Goal: Task Accomplishment & Management: Use online tool/utility

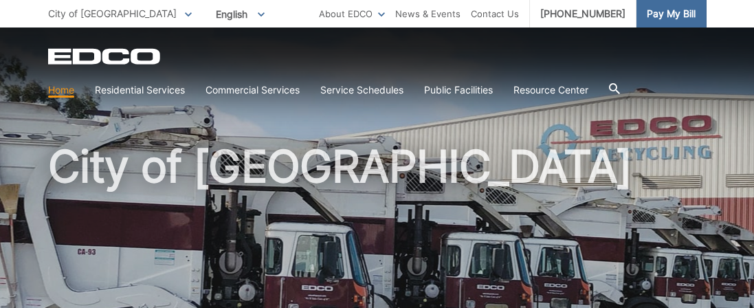
click at [669, 16] on span "Pay My Bill" at bounding box center [671, 13] width 49 height 15
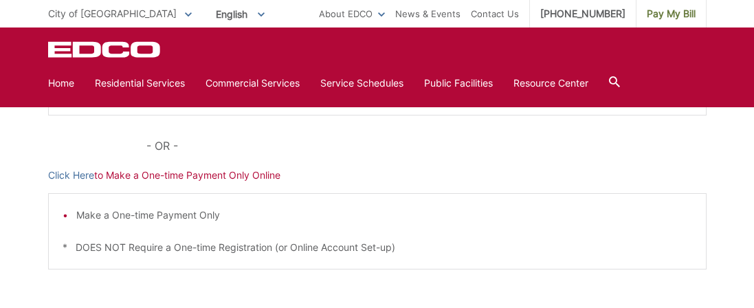
scroll to position [439, 0]
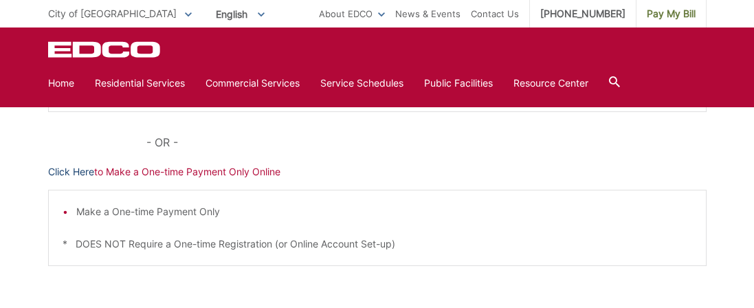
click at [83, 167] on link "Click Here" at bounding box center [71, 171] width 46 height 15
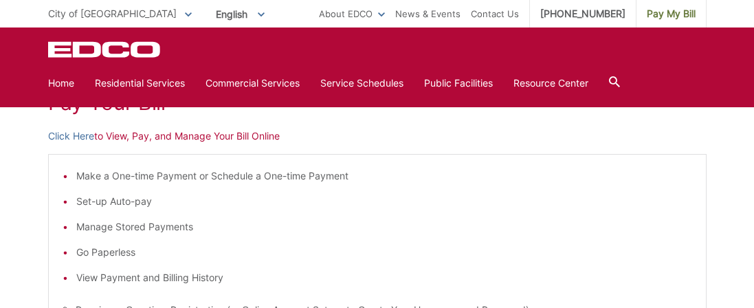
scroll to position [192, 0]
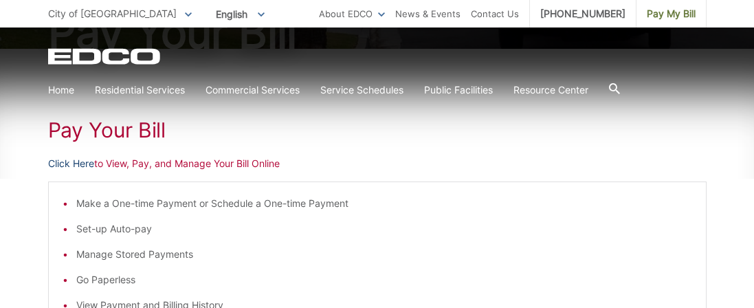
click at [65, 161] on link "Click Here" at bounding box center [71, 163] width 46 height 15
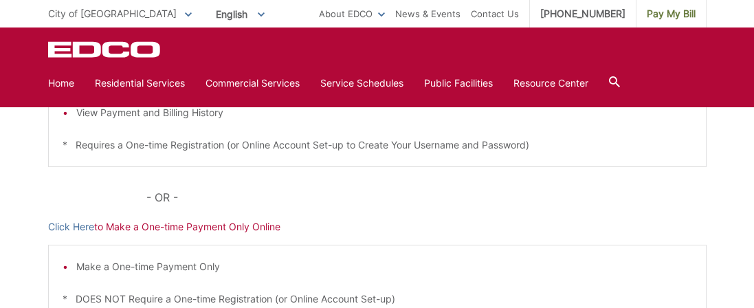
scroll to position [412, 0]
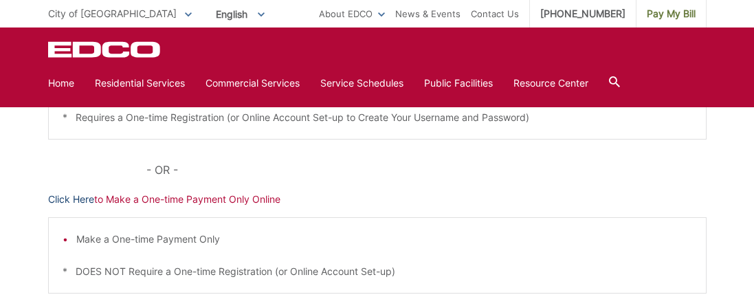
click at [74, 195] on link "Click Here" at bounding box center [71, 199] width 46 height 15
